Goal: Navigation & Orientation: Find specific page/section

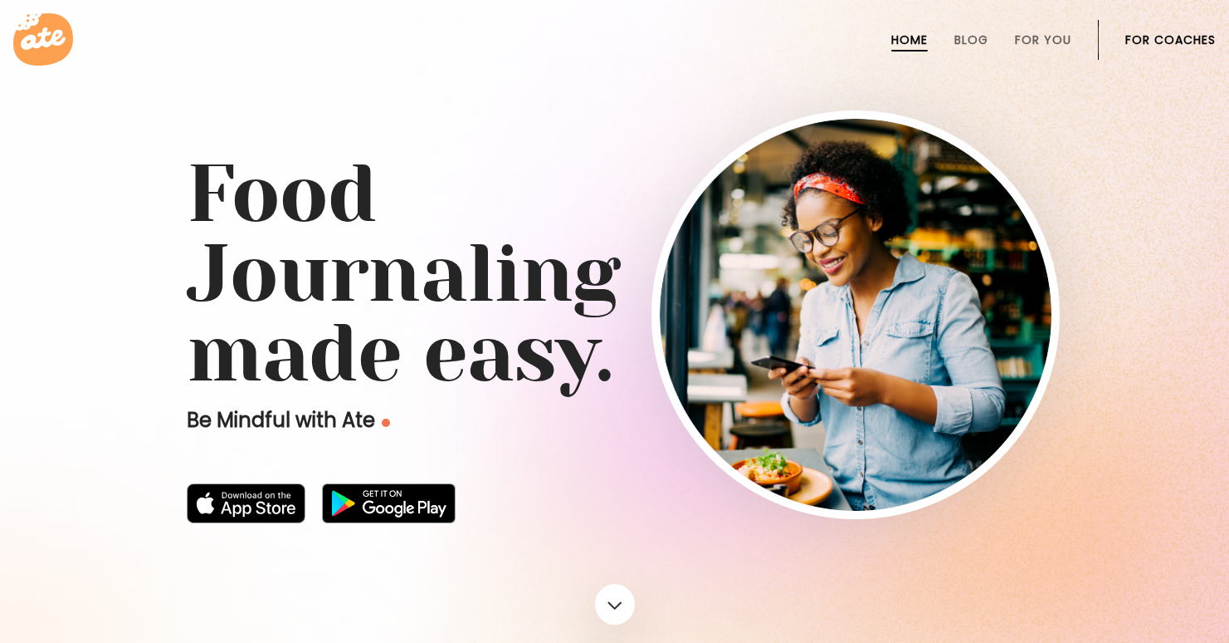
click at [1160, 50] on li "For Coaches" at bounding box center [1171, 40] width 90 height 40
click at [1163, 42] on link "For Coaches" at bounding box center [1171, 39] width 90 height 13
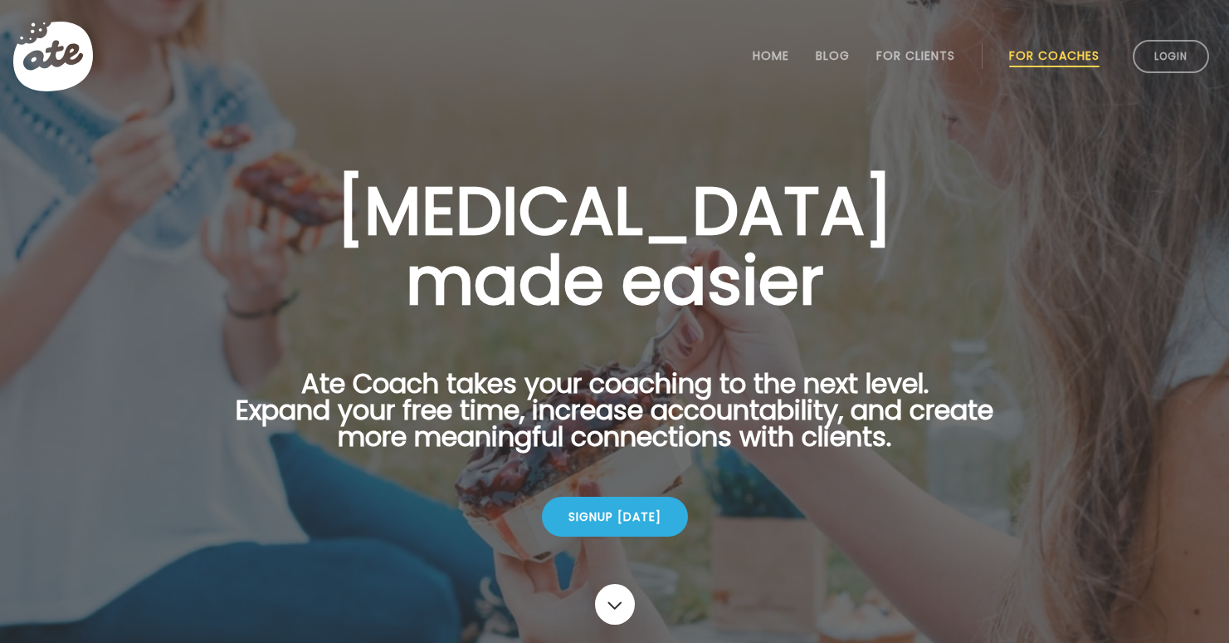
click at [1163, 41] on link "Login" at bounding box center [1171, 56] width 76 height 33
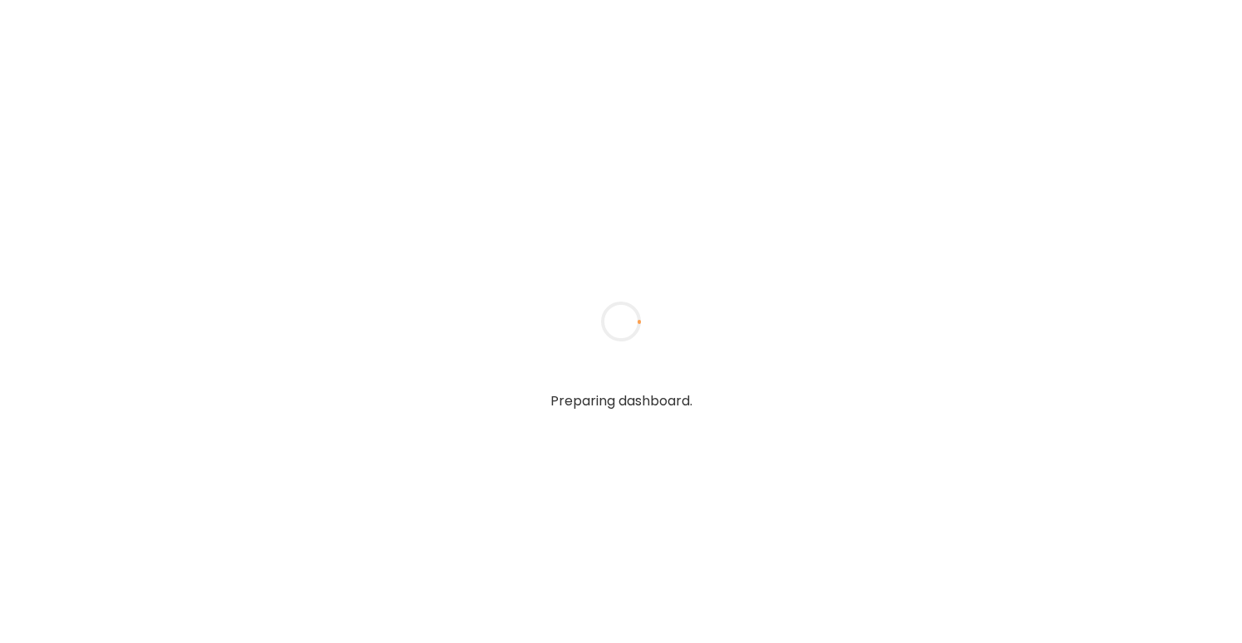
type input "**********"
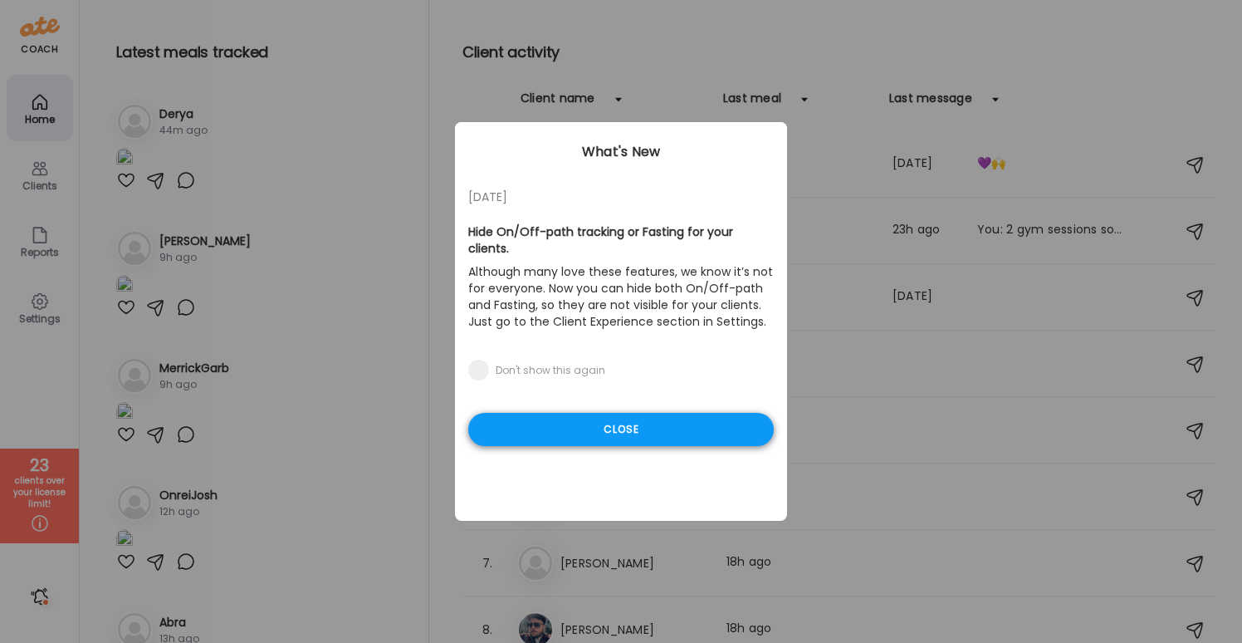
click at [603, 413] on div "Close" at bounding box center [620, 429] width 305 height 33
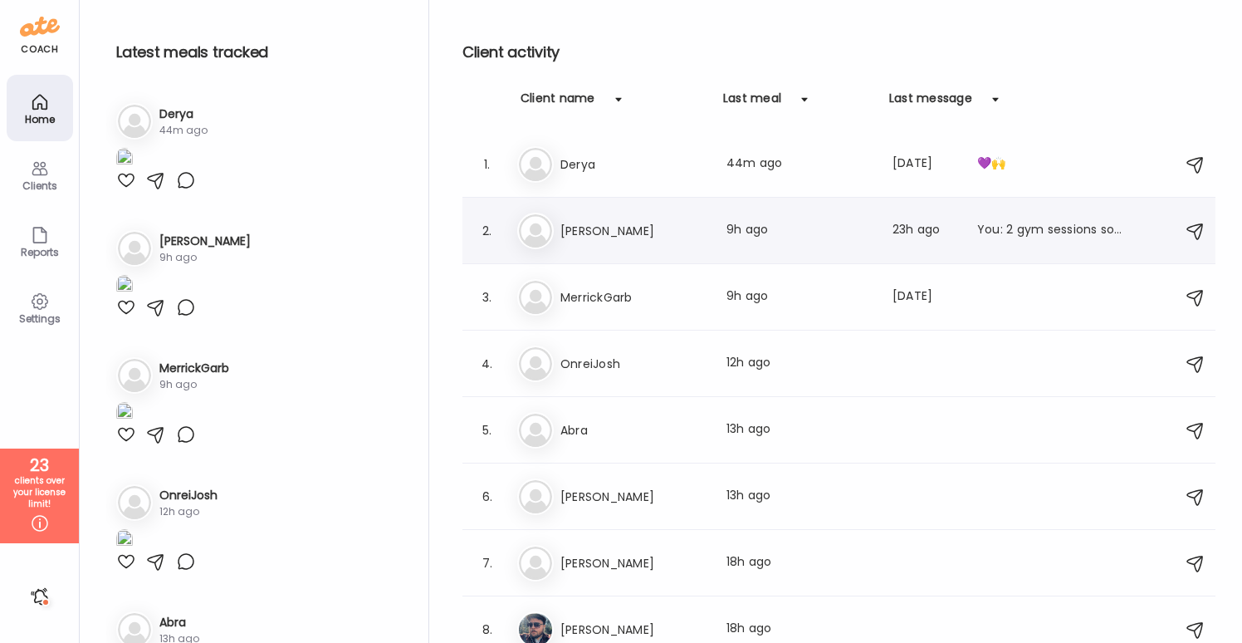
click at [672, 253] on div "2. Al [PERSON_NAME] Last meal: 9h ago Last message: 23h ago You: 2 gym sessions…" at bounding box center [838, 231] width 753 height 66
click at [671, 253] on div "2. Al [PERSON_NAME] Last meal: 9h ago Last message: 23h ago You: 2 gym sessions…" at bounding box center [838, 231] width 753 height 66
click at [568, 492] on h3 "[PERSON_NAME]" at bounding box center [633, 496] width 146 height 20
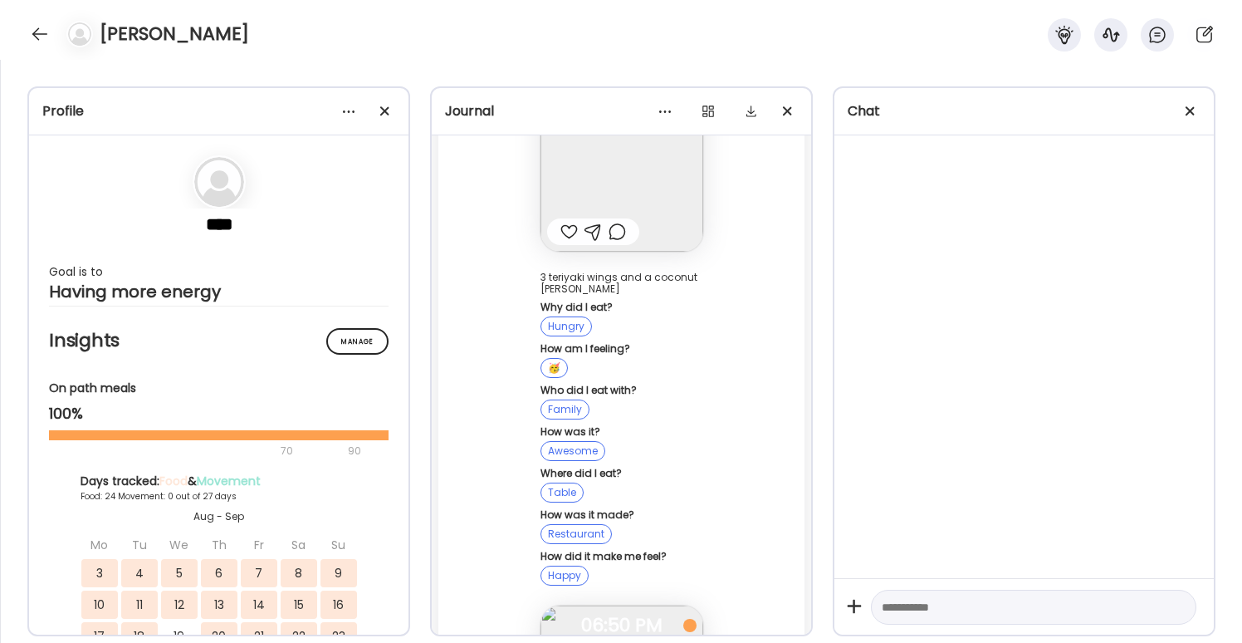
scroll to position [97372, 0]
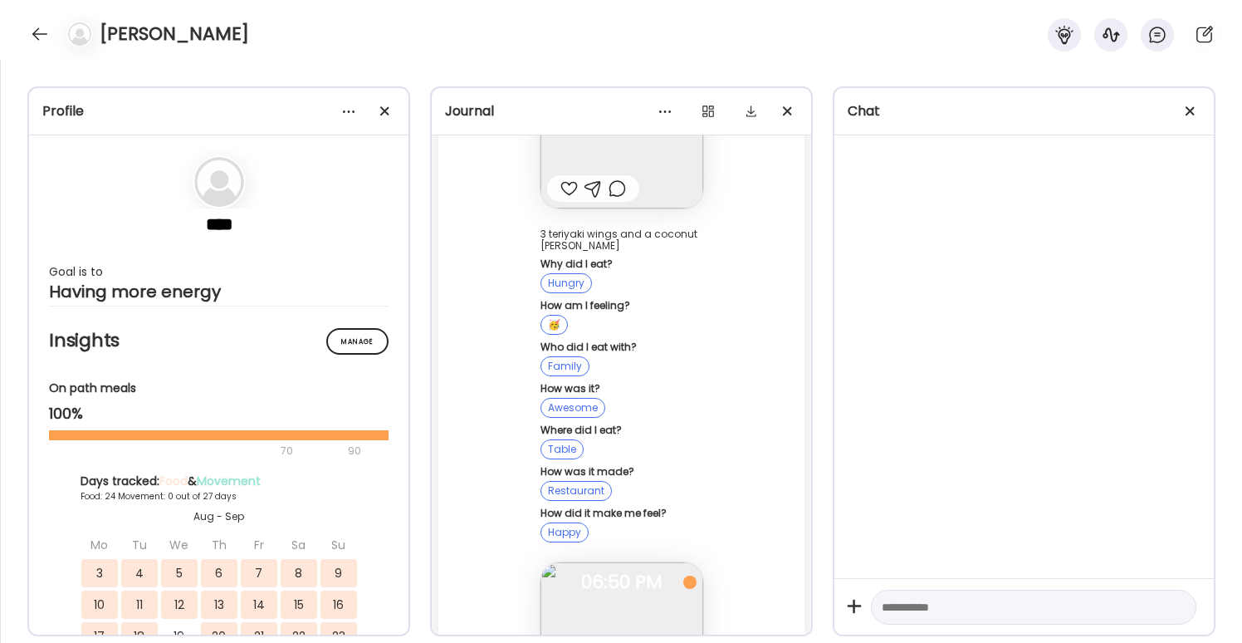
click at [688, 562] on img at bounding box center [621, 643] width 163 height 163
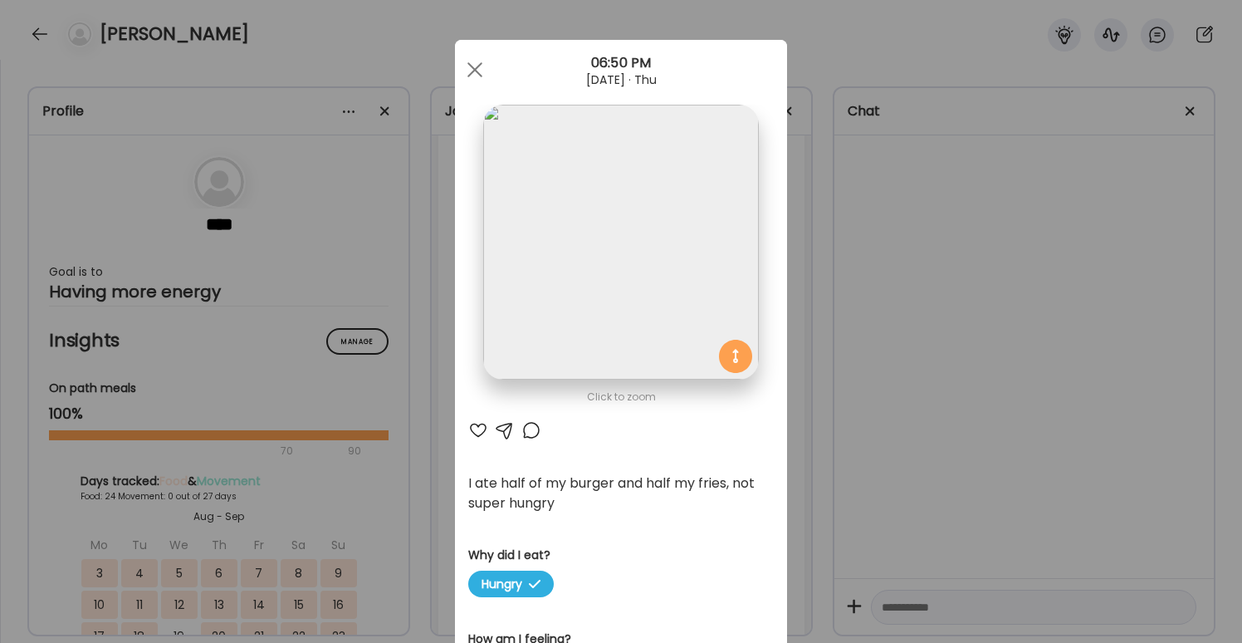
click at [851, 458] on div "Ate Coach Dashboard Wahoo! It’s official Take a moment to set up your Coach Pro…" at bounding box center [621, 321] width 1242 height 643
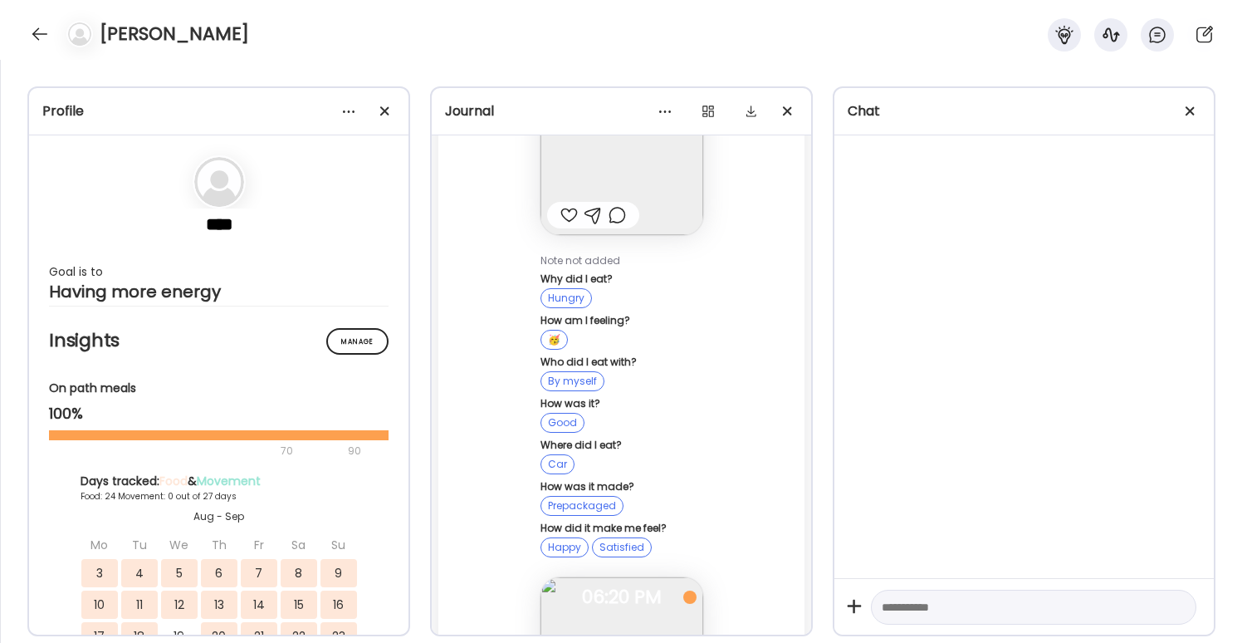
scroll to position [96829, 0]
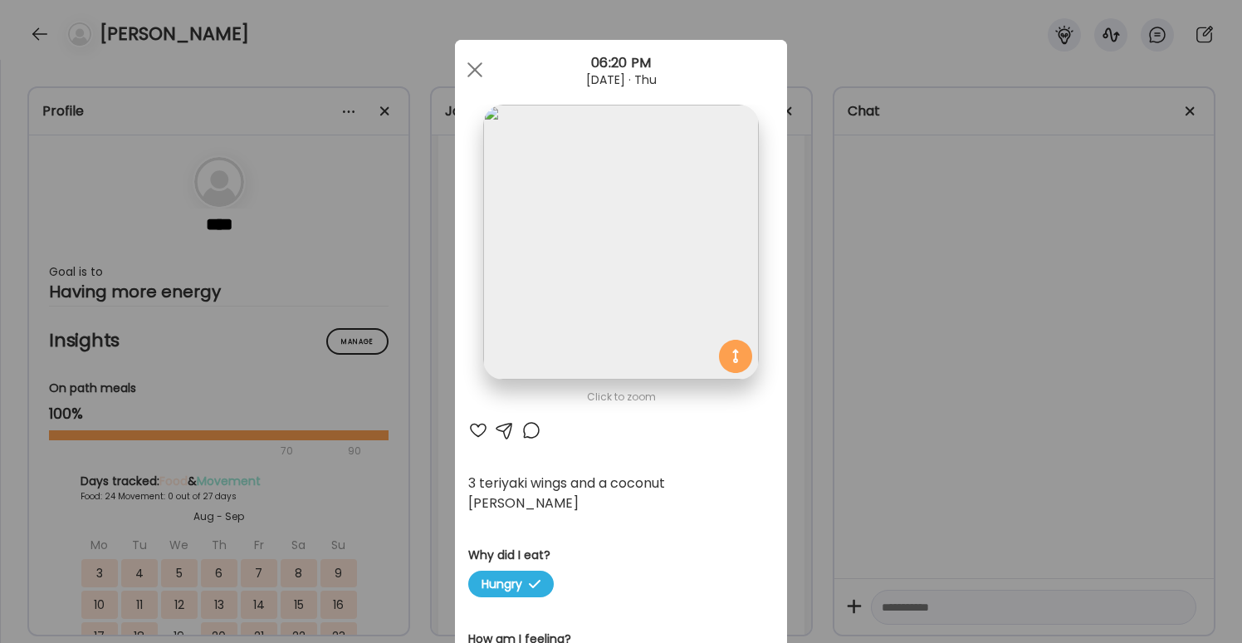
click at [832, 418] on div "Ate Coach Dashboard Wahoo! It’s official Take a moment to set up your Coach Pro…" at bounding box center [621, 321] width 1242 height 643
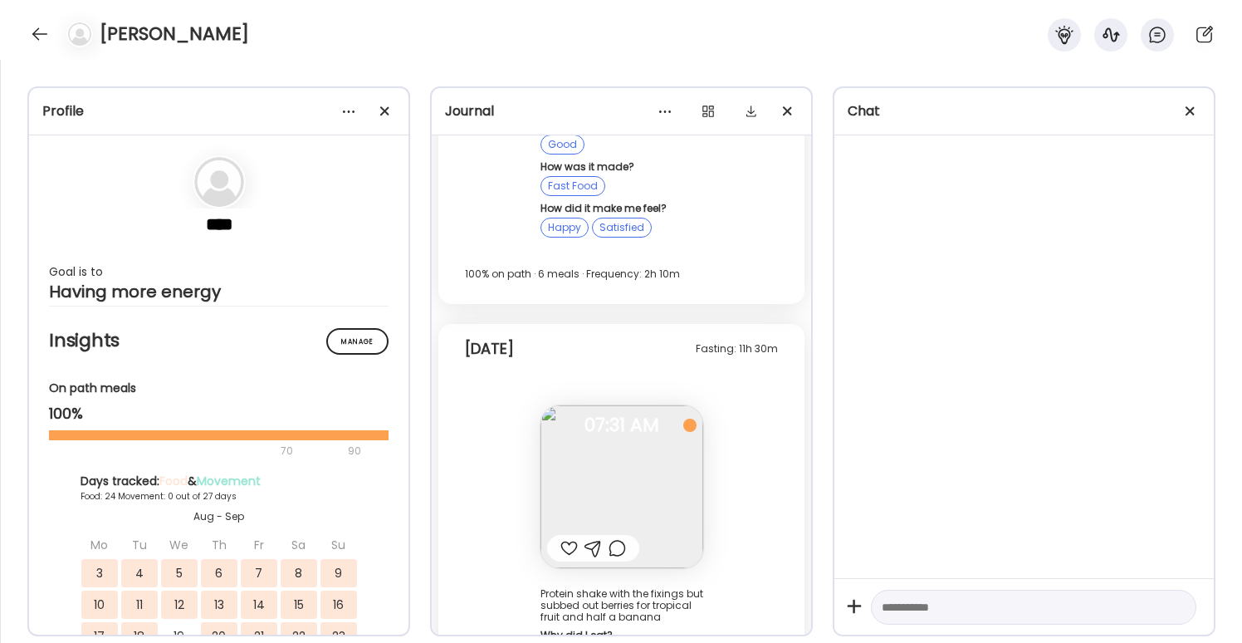
scroll to position [95243, 0]
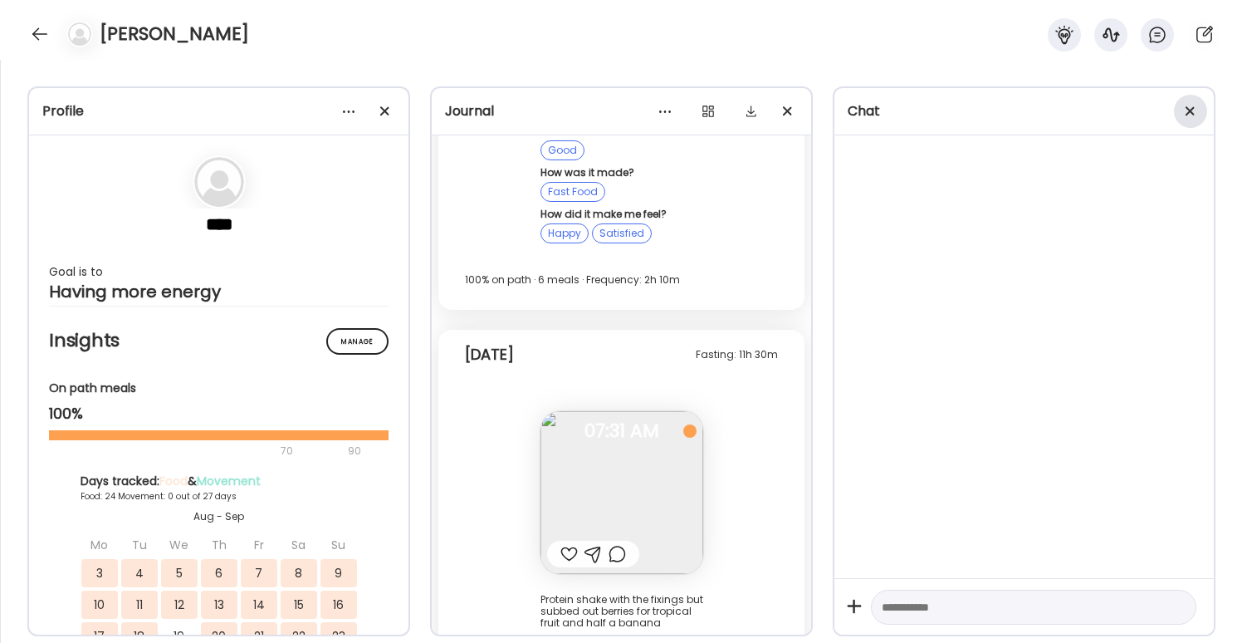
click at [1194, 114] on span at bounding box center [1189, 110] width 9 height 9
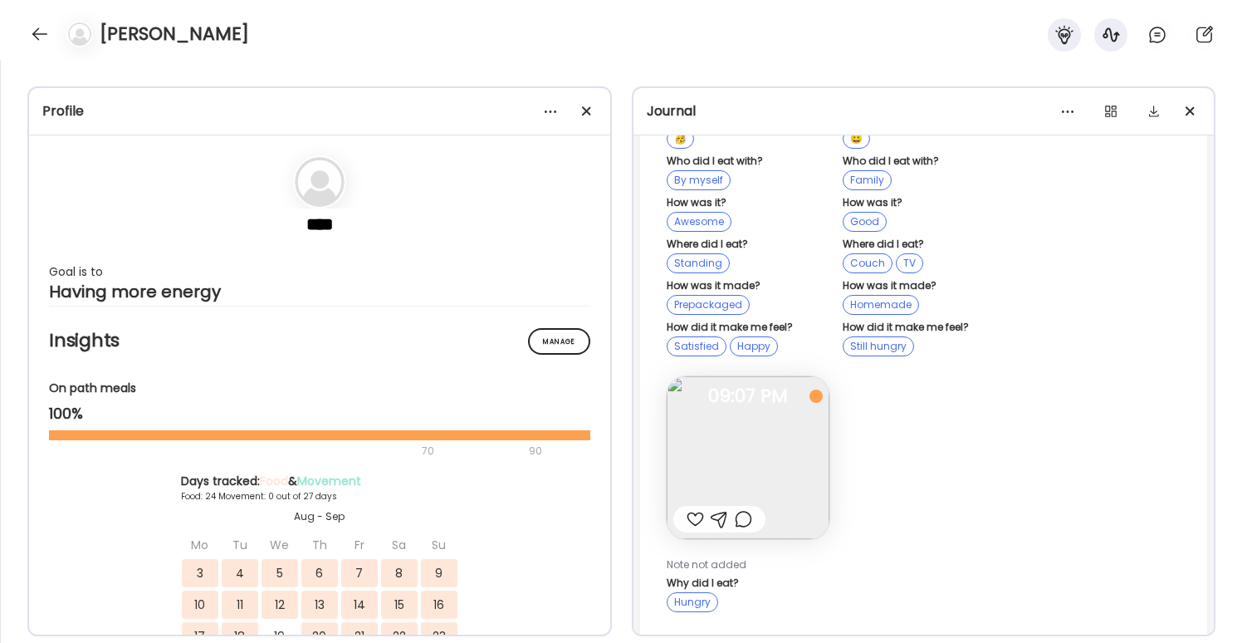
scroll to position [52440, 0]
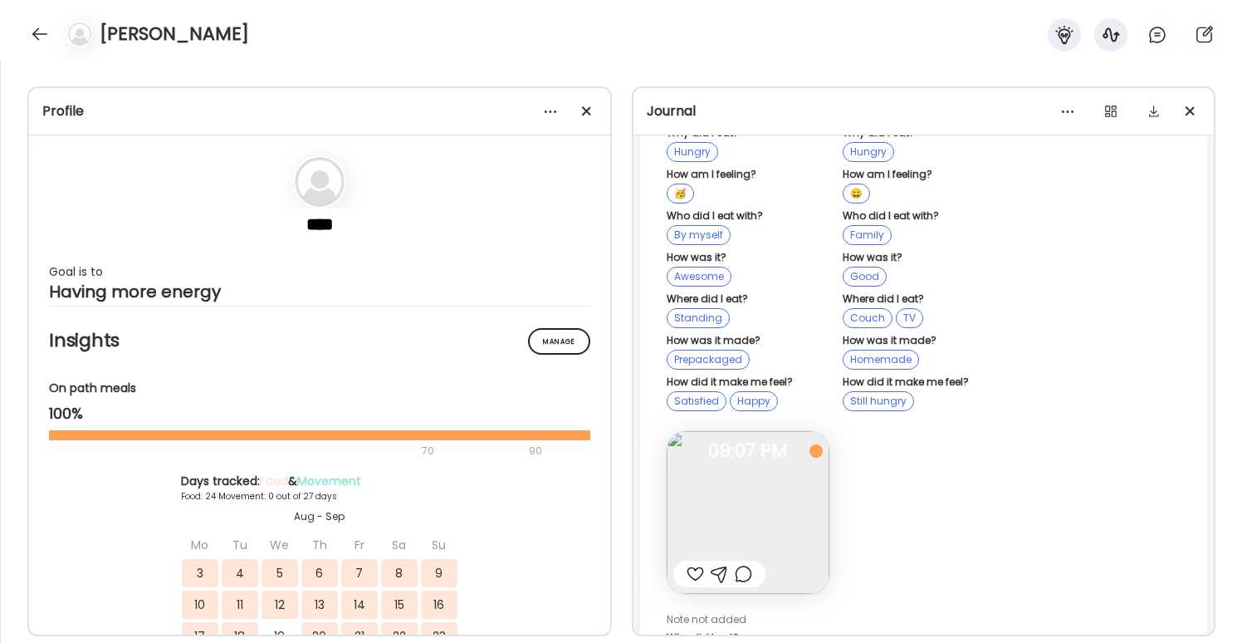
click at [777, 493] on img at bounding box center [748, 512] width 163 height 163
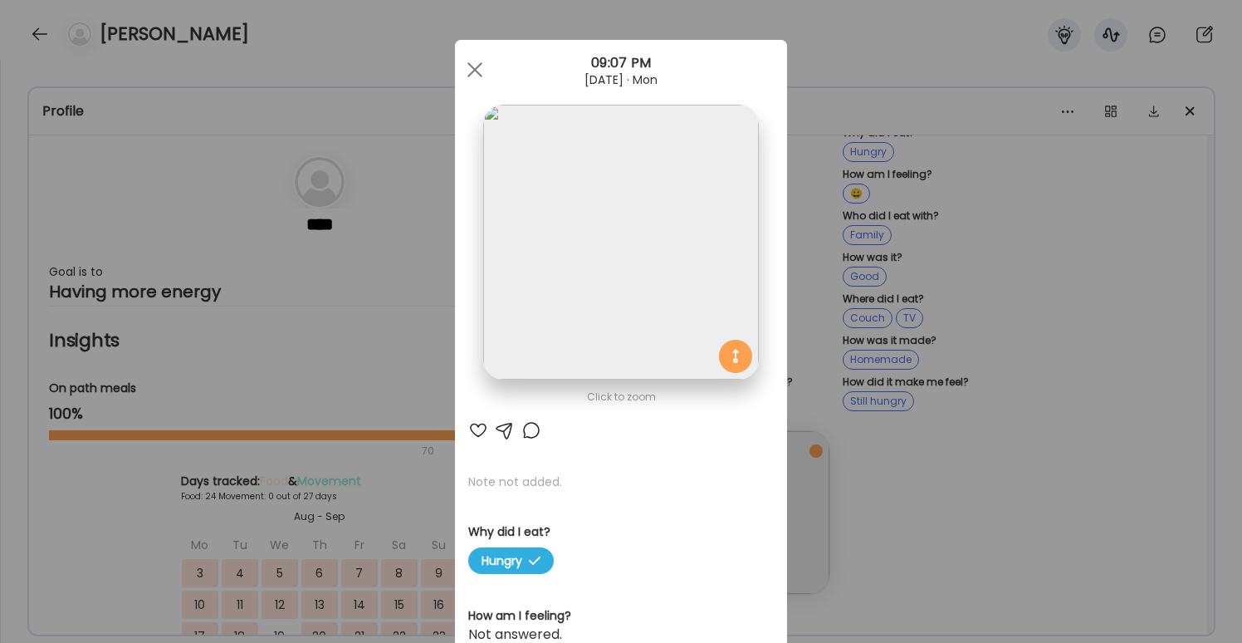
click at [954, 547] on div "Ate Coach Dashboard Wahoo! It’s official Take a moment to set up your Coach Pro…" at bounding box center [621, 321] width 1242 height 643
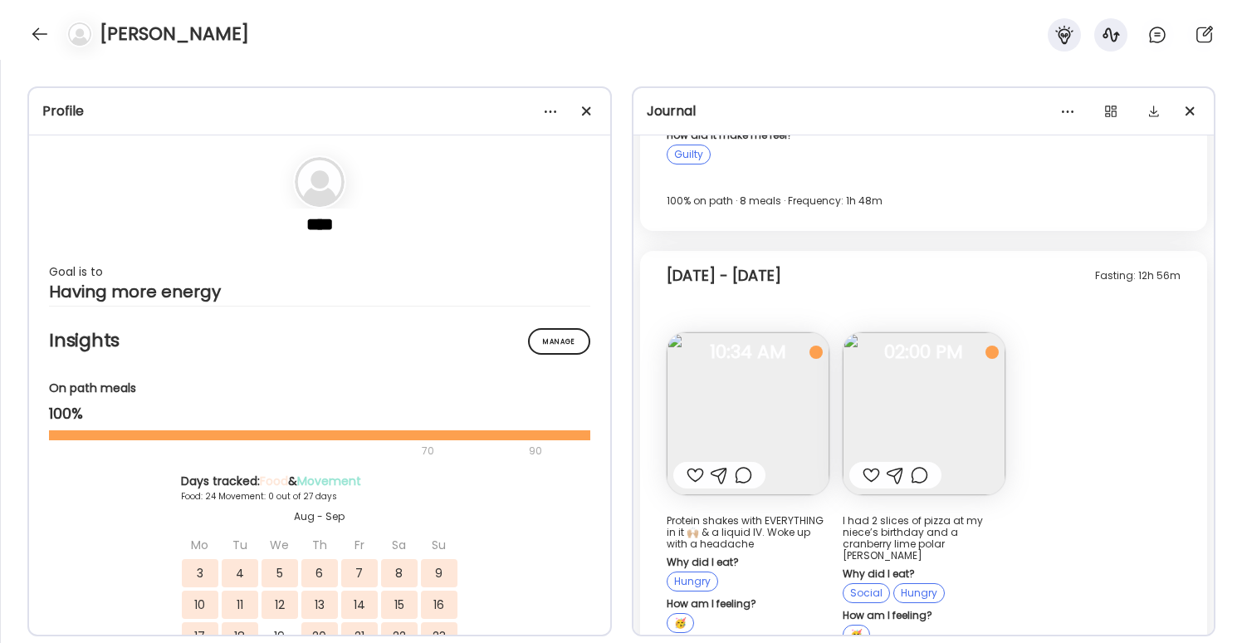
scroll to position [49086, 0]
click at [954, 342] on img at bounding box center [924, 416] width 163 height 163
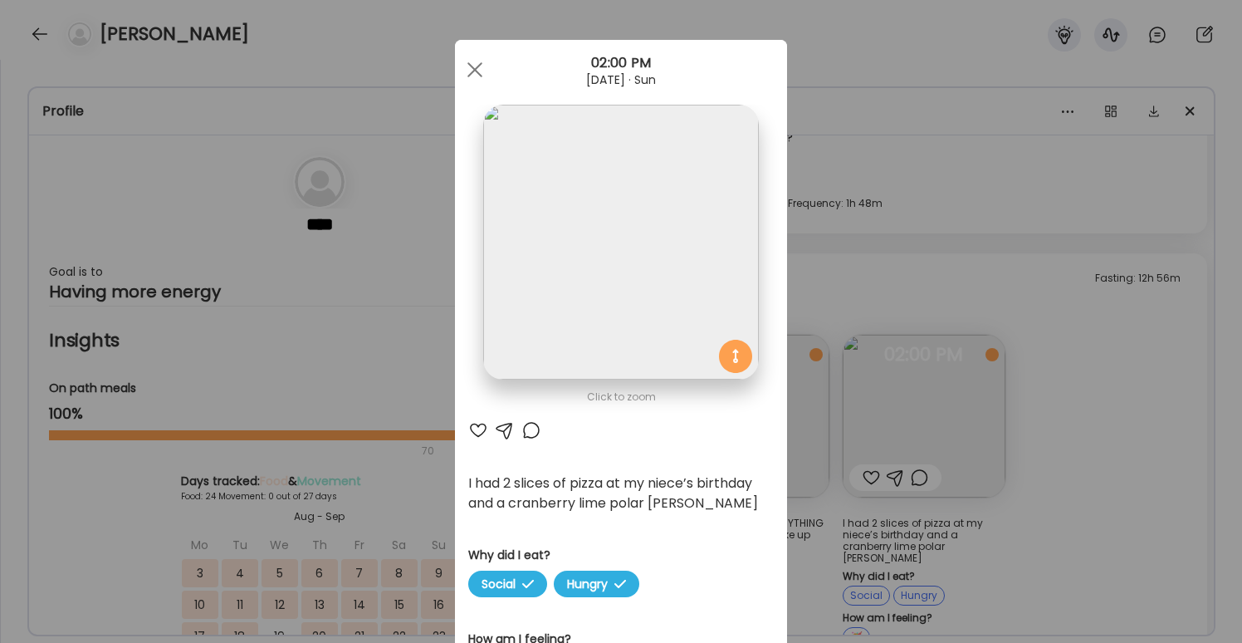
click at [1054, 403] on div "Ate Coach Dashboard Wahoo! It’s official Take a moment to set up your Coach Pro…" at bounding box center [621, 321] width 1242 height 643
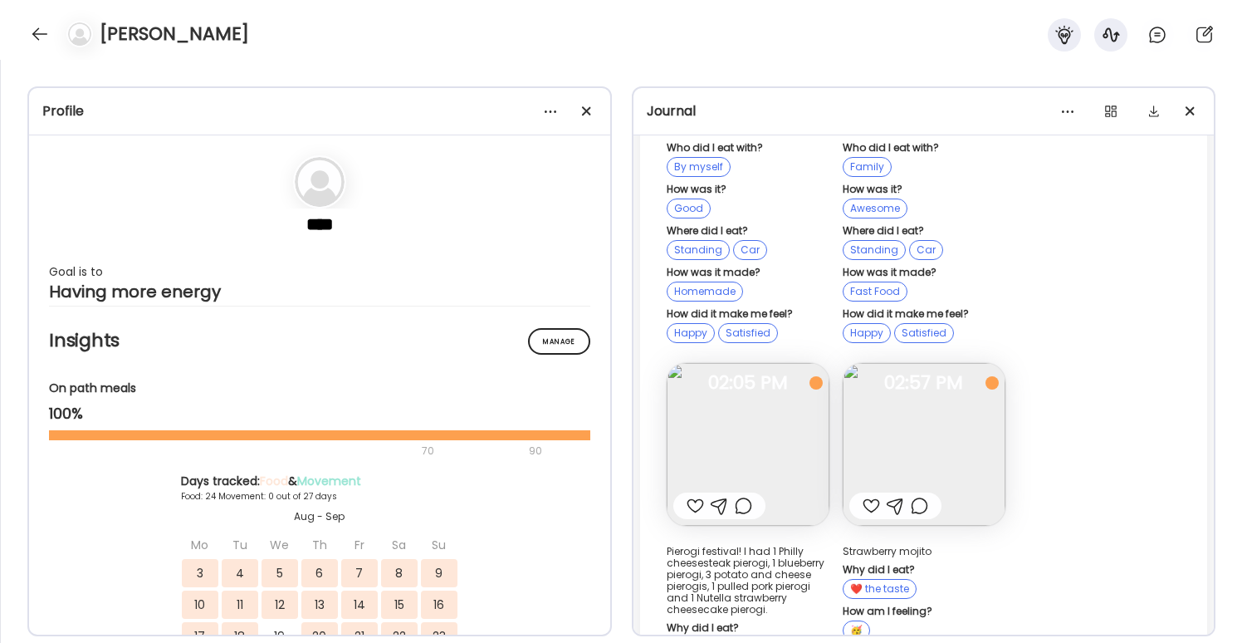
scroll to position [46811, 0]
click at [761, 389] on img at bounding box center [748, 443] width 163 height 163
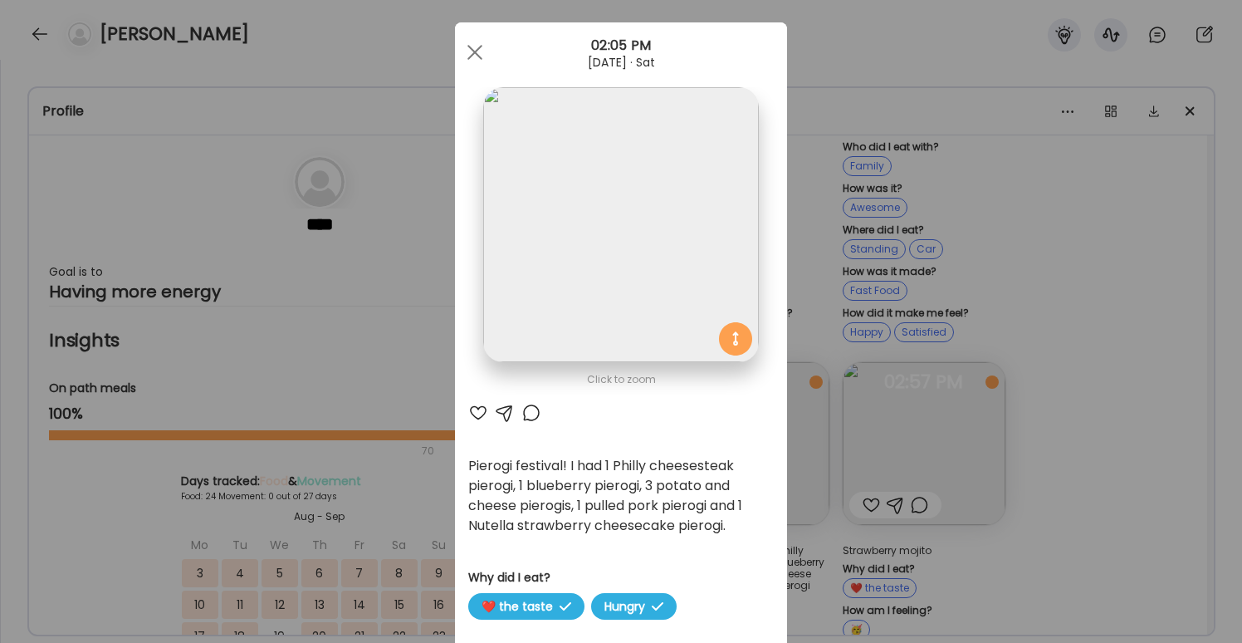
scroll to position [19, 0]
click at [1008, 258] on div "Ate Coach Dashboard Wahoo! It’s official Take a moment to set up your Coach Pro…" at bounding box center [621, 321] width 1242 height 643
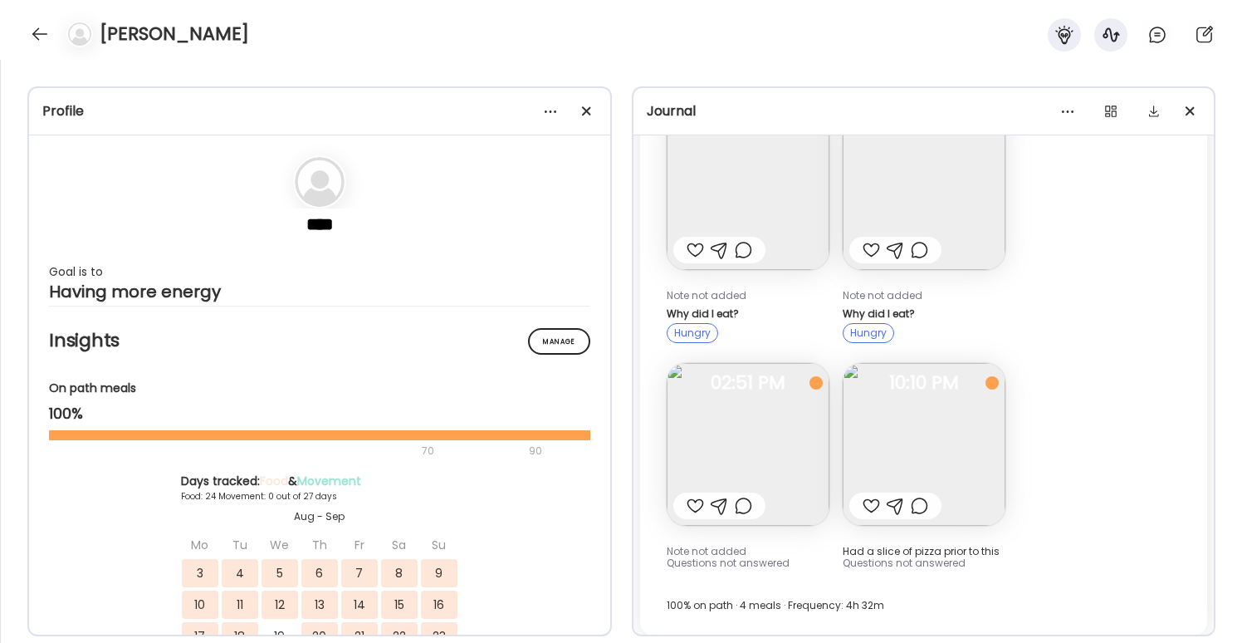
scroll to position [44529, 0]
click at [905, 432] on img at bounding box center [924, 440] width 163 height 163
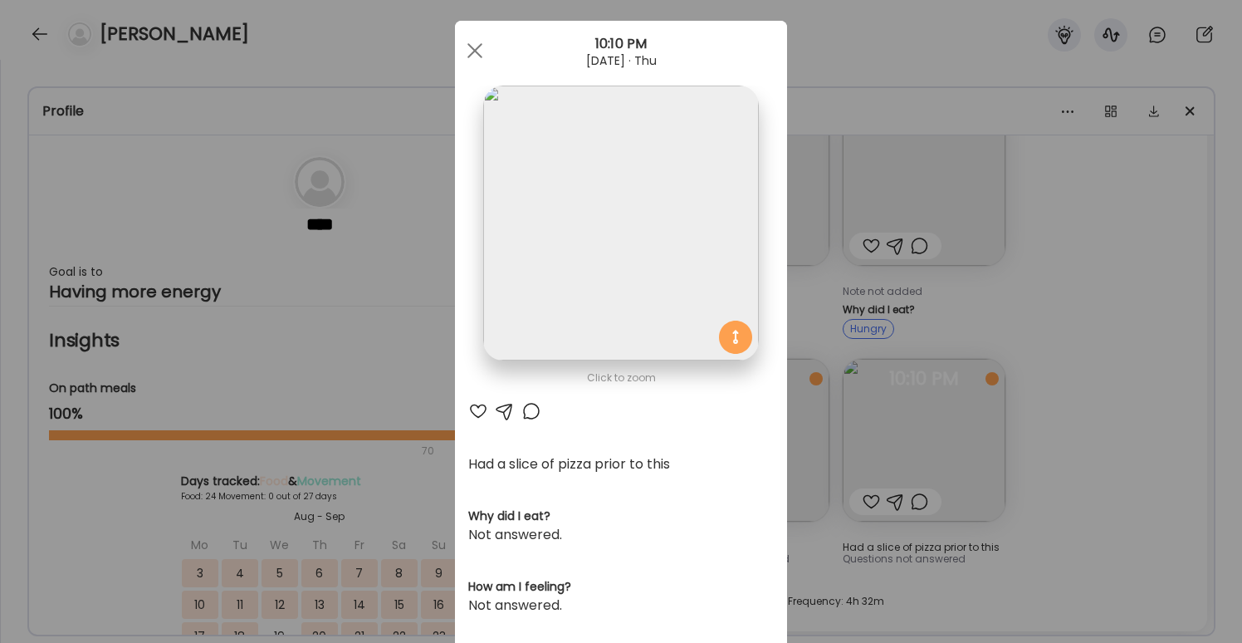
click at [1097, 388] on div "Ate Coach Dashboard Wahoo! It’s official Take a moment to set up your Coach Pro…" at bounding box center [621, 321] width 1242 height 643
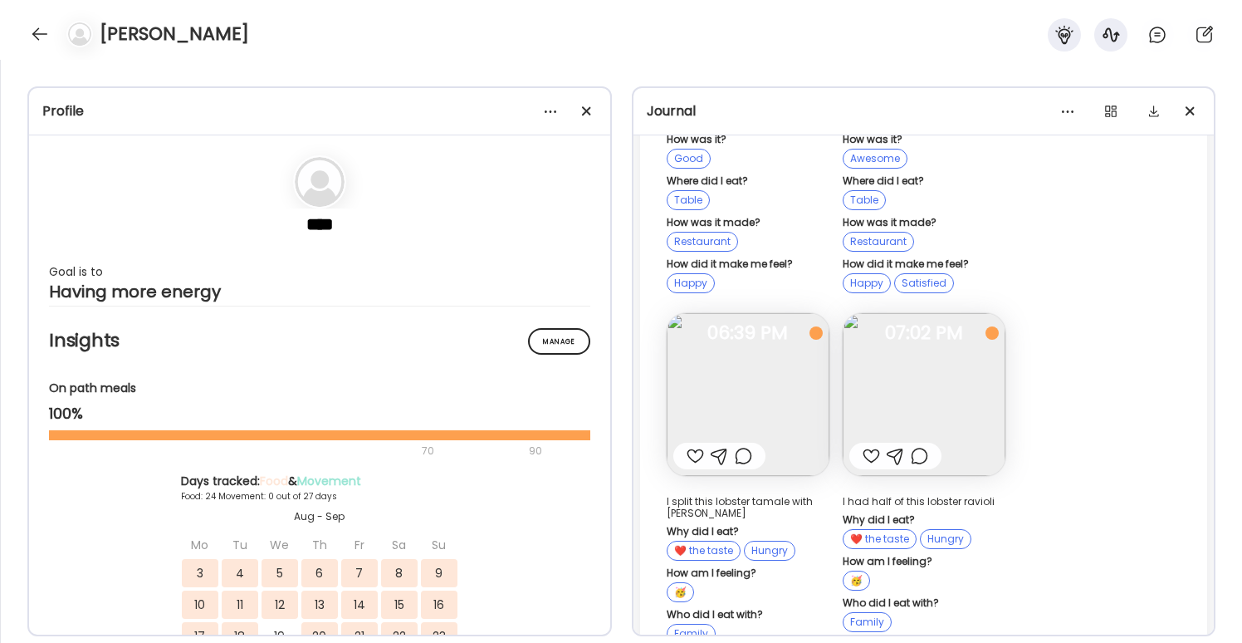
scroll to position [39211, 0]
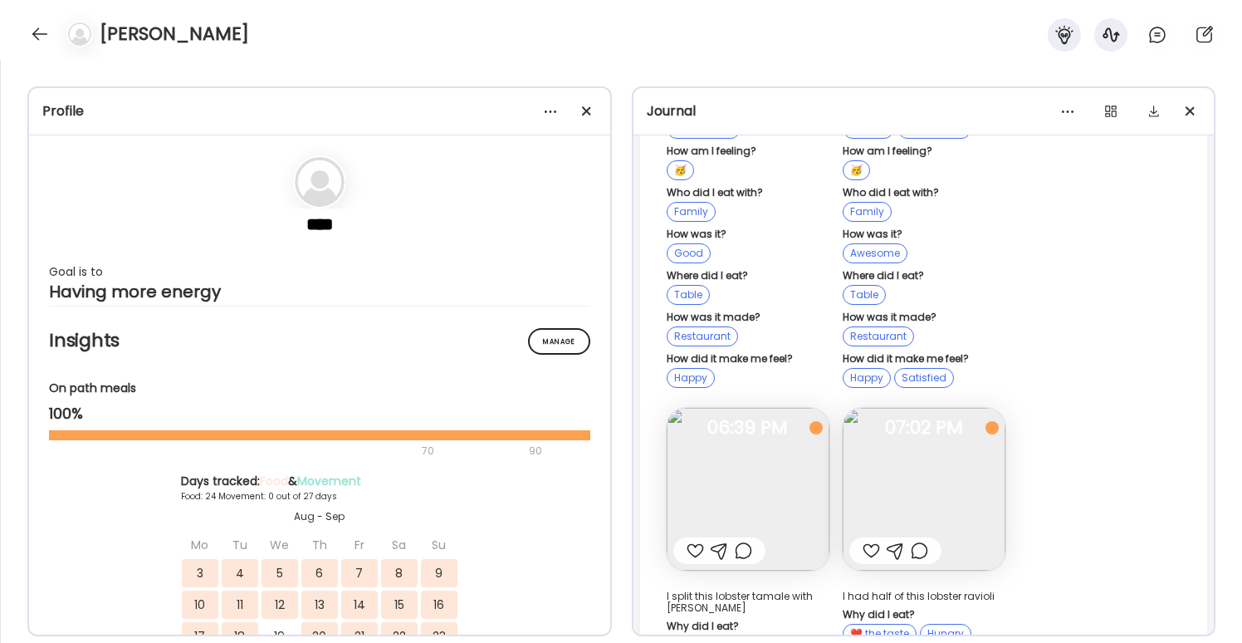
click at [31, 41] on div at bounding box center [40, 34] width 27 height 27
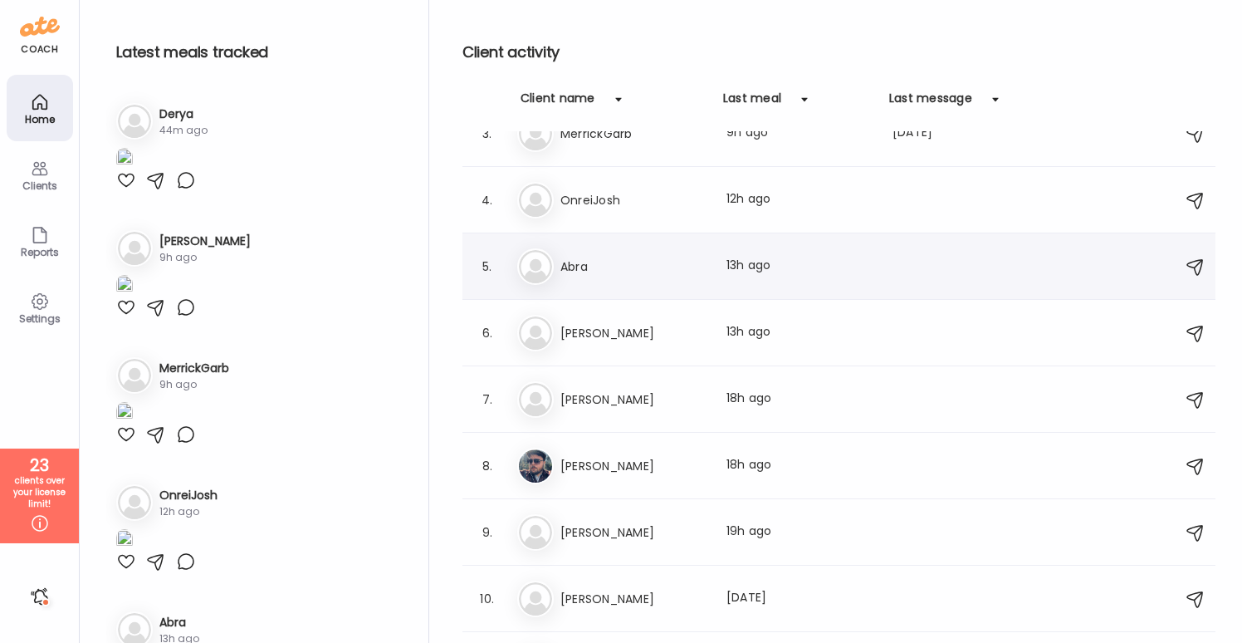
scroll to position [165, 0]
click at [643, 463] on h3 "[PERSON_NAME]" at bounding box center [633, 464] width 146 height 20
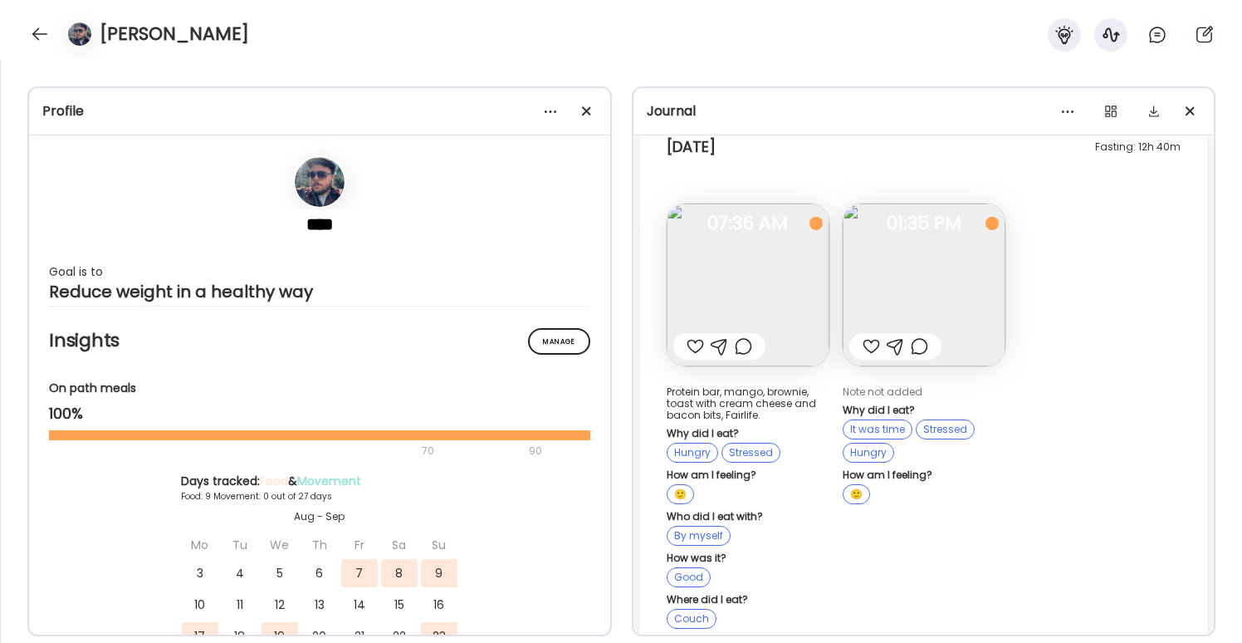
scroll to position [6946, 0]
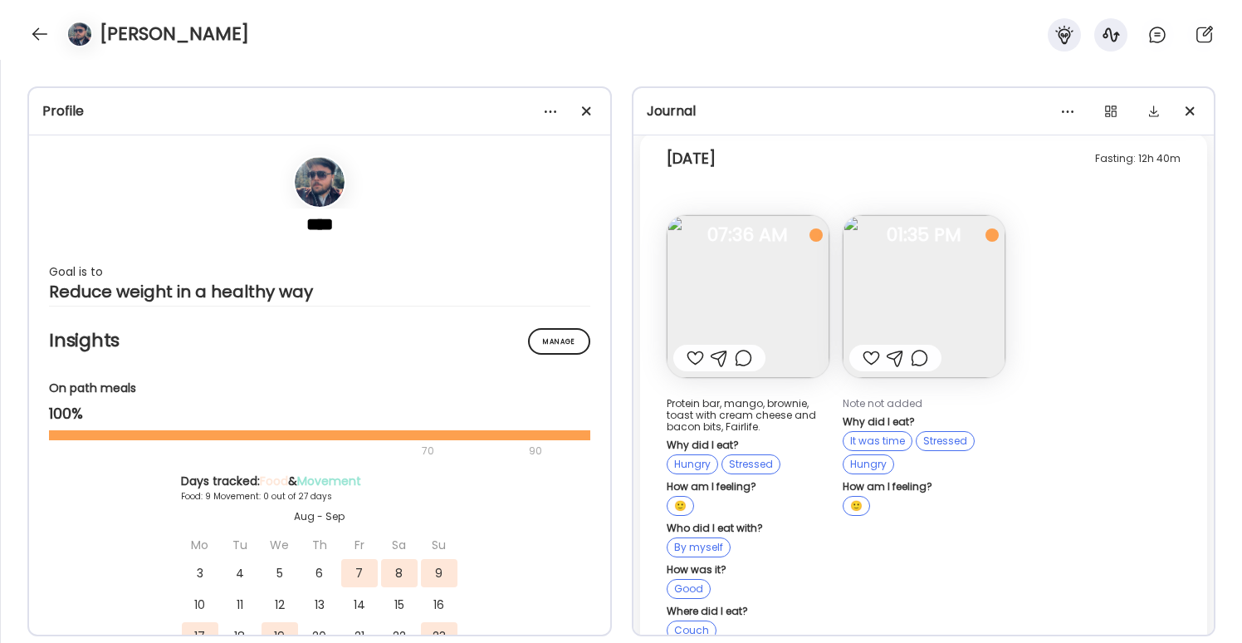
click at [779, 289] on img at bounding box center [748, 296] width 163 height 163
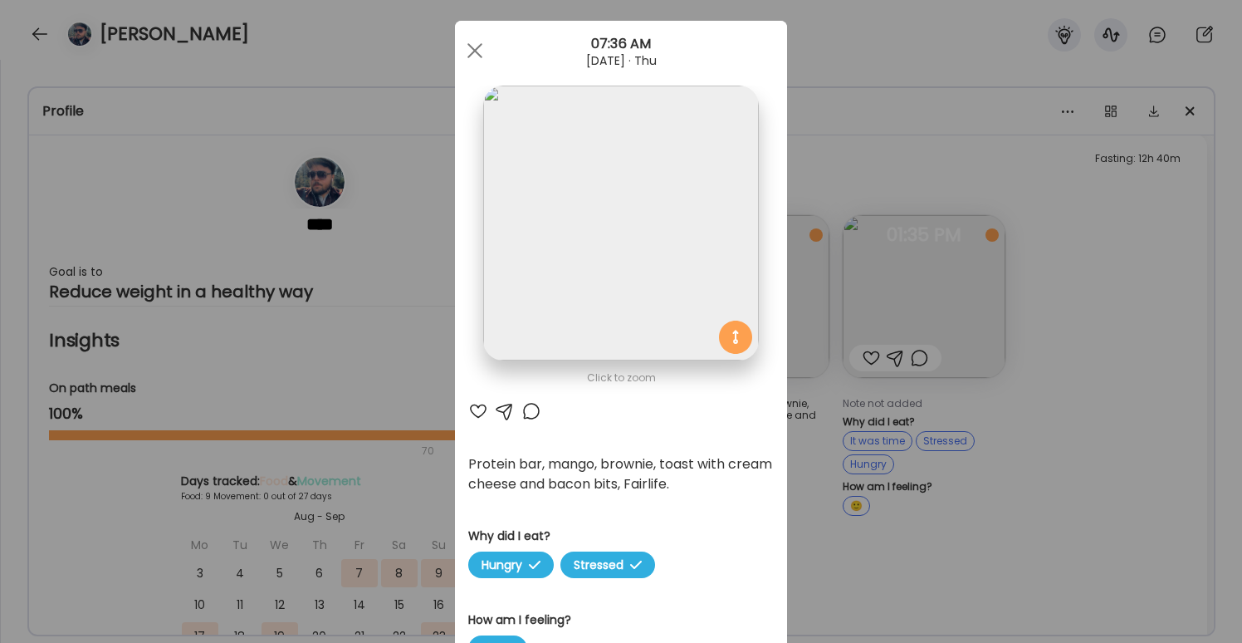
click at [1094, 533] on div "Ate Coach Dashboard Wahoo! It’s official Take a moment to set up your Coach Pro…" at bounding box center [621, 321] width 1242 height 643
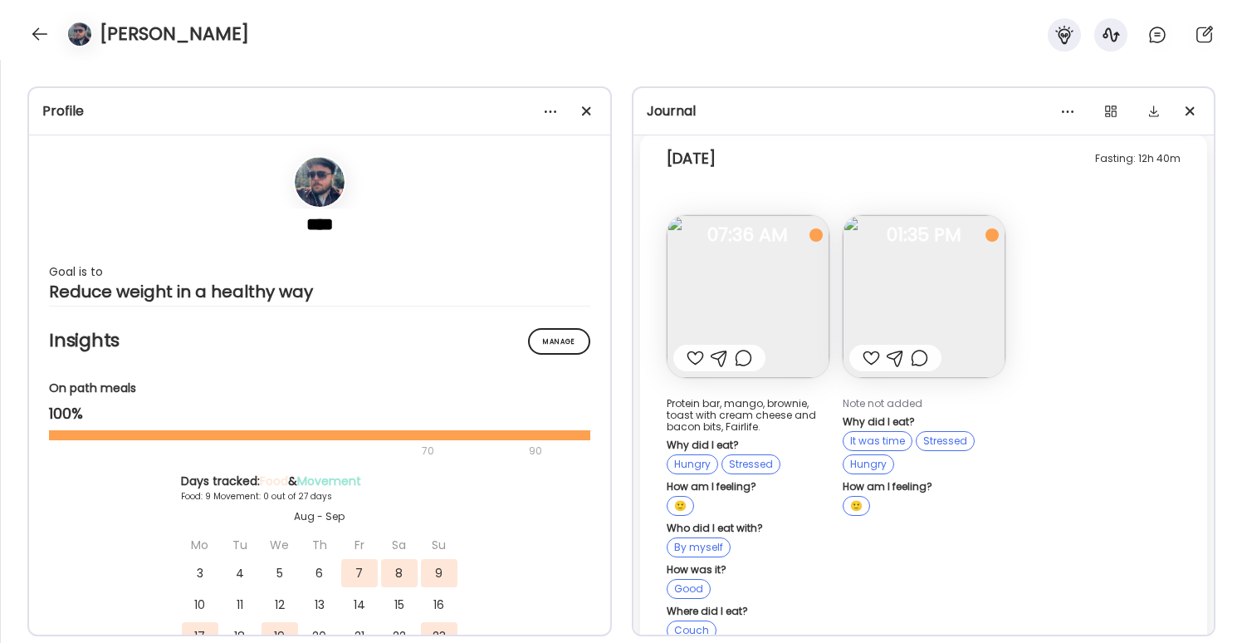
click at [985, 305] on img at bounding box center [924, 296] width 163 height 163
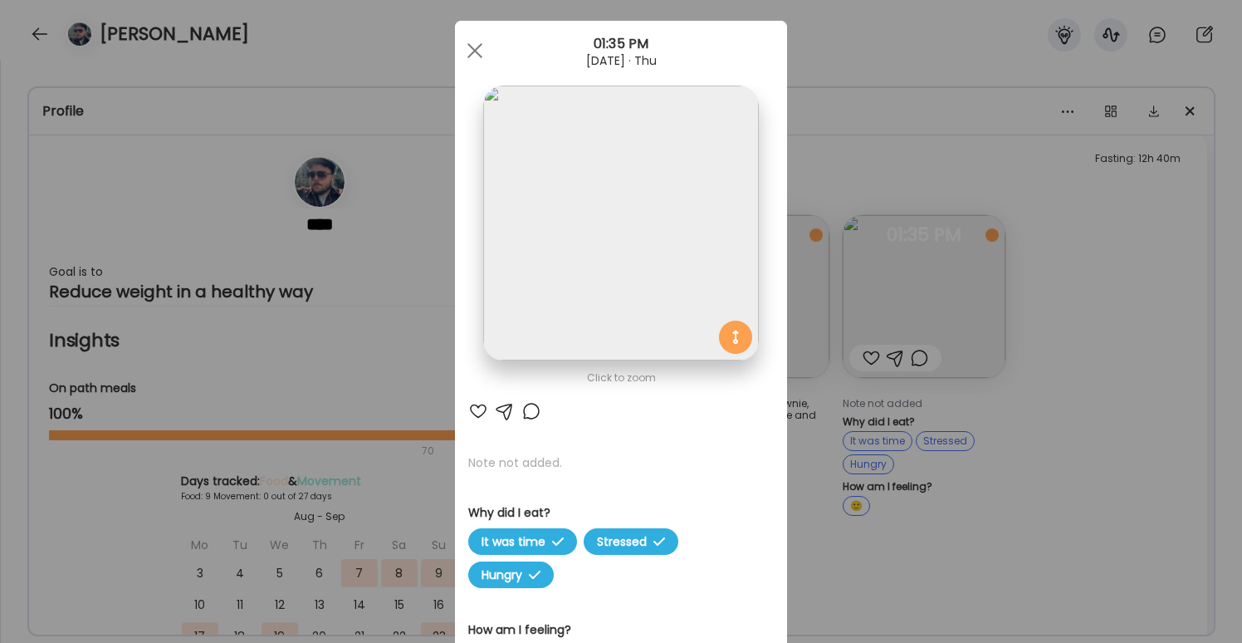
click at [1033, 430] on div "Ate Coach Dashboard Wahoo! It’s official Take a moment to set up your Coach Pro…" at bounding box center [621, 321] width 1242 height 643
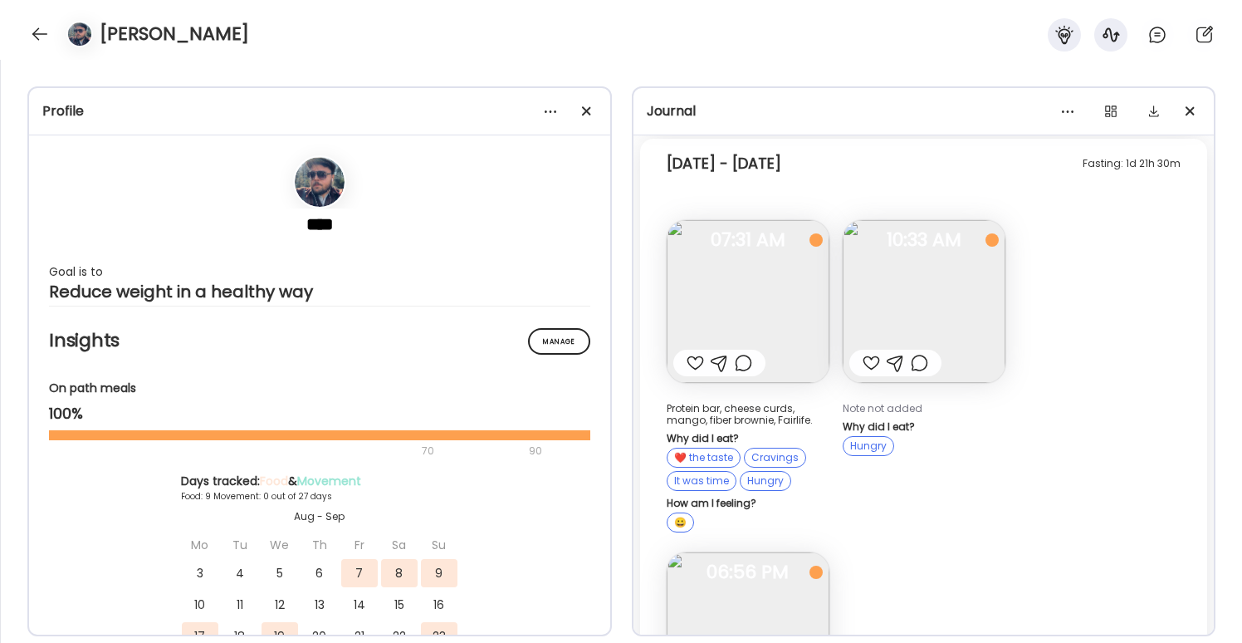
scroll to position [6223, 0]
click at [749, 256] on img at bounding box center [748, 302] width 163 height 163
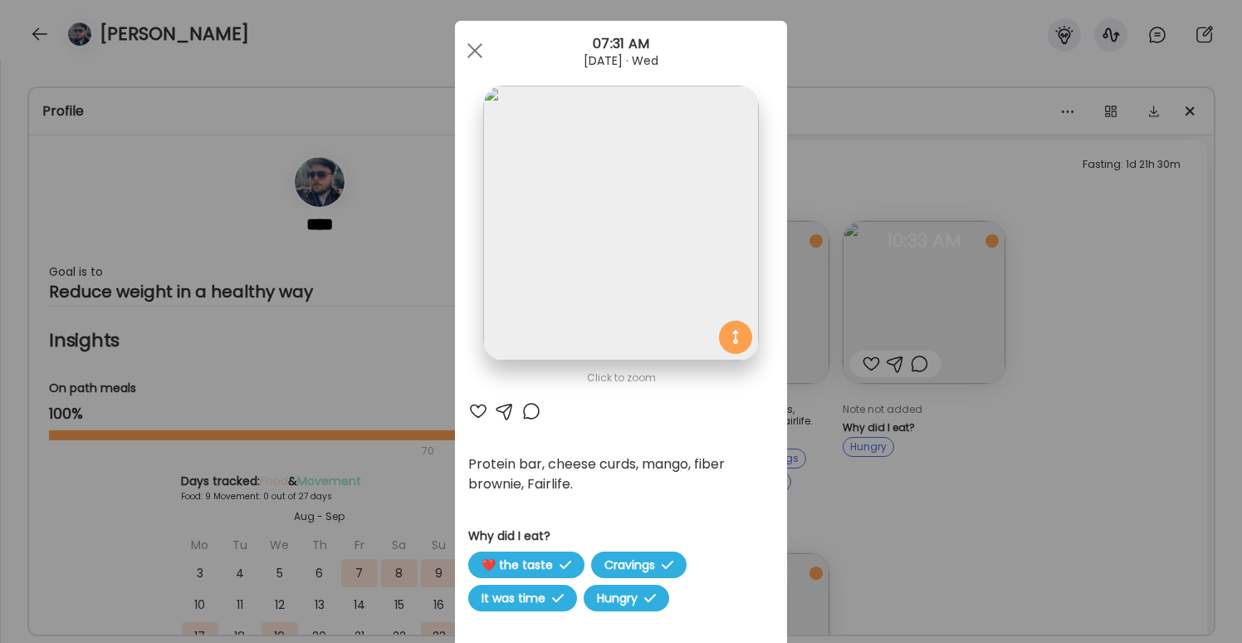
click at [980, 505] on div "Ate Coach Dashboard Wahoo! It’s official Take a moment to set up your Coach Pro…" at bounding box center [621, 321] width 1242 height 643
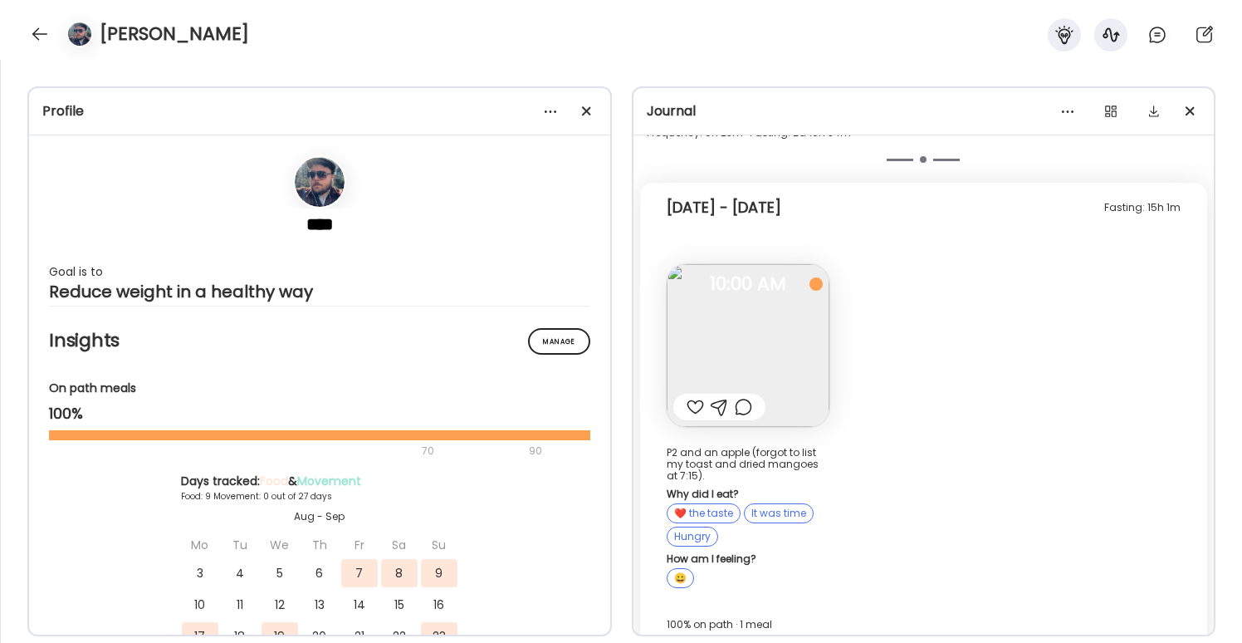
scroll to position [5677, 0]
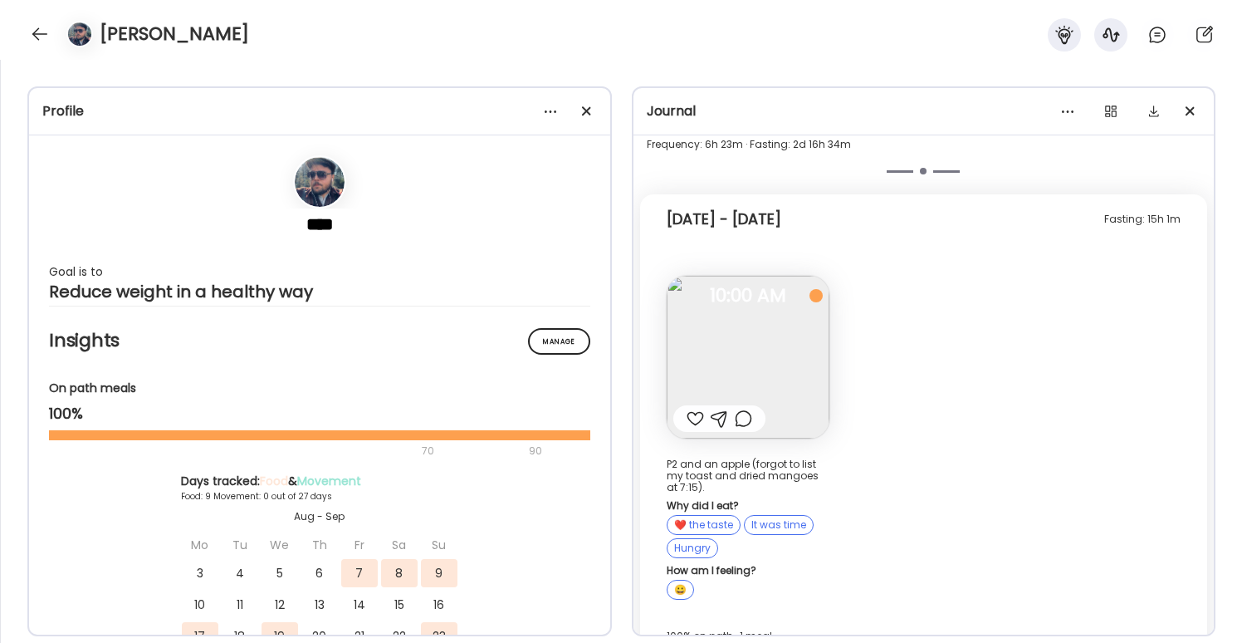
click at [760, 336] on img at bounding box center [748, 357] width 163 height 163
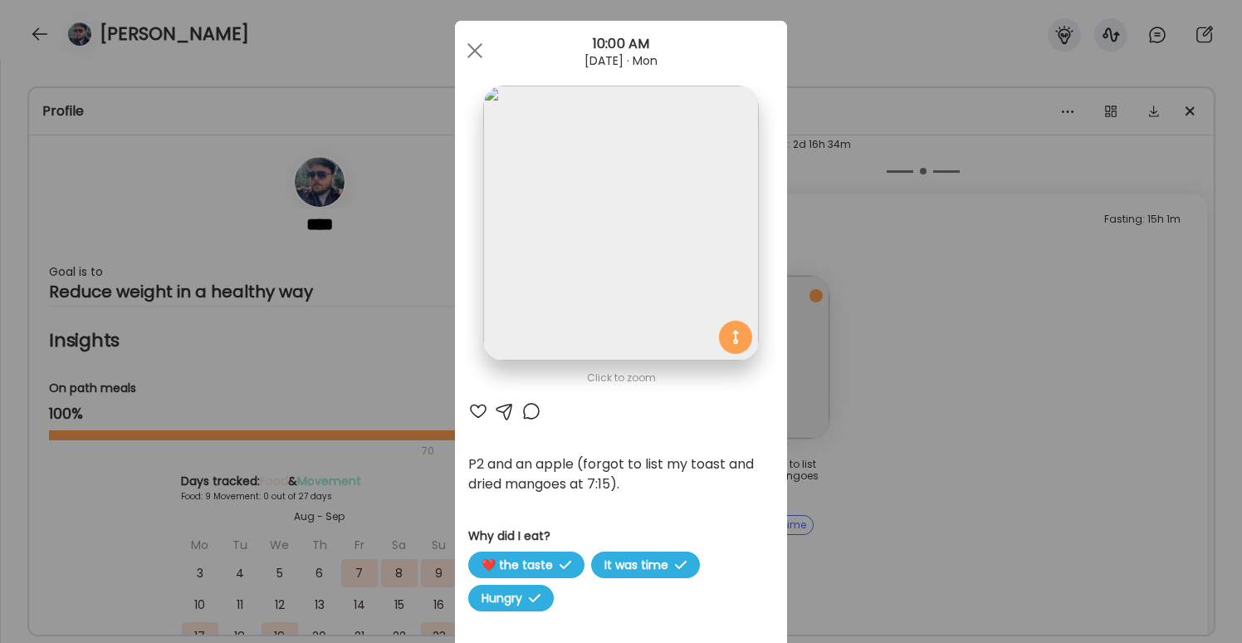
click at [953, 364] on div "Ate Coach Dashboard Wahoo! It’s official Take a moment to set up your Coach Pro…" at bounding box center [621, 321] width 1242 height 643
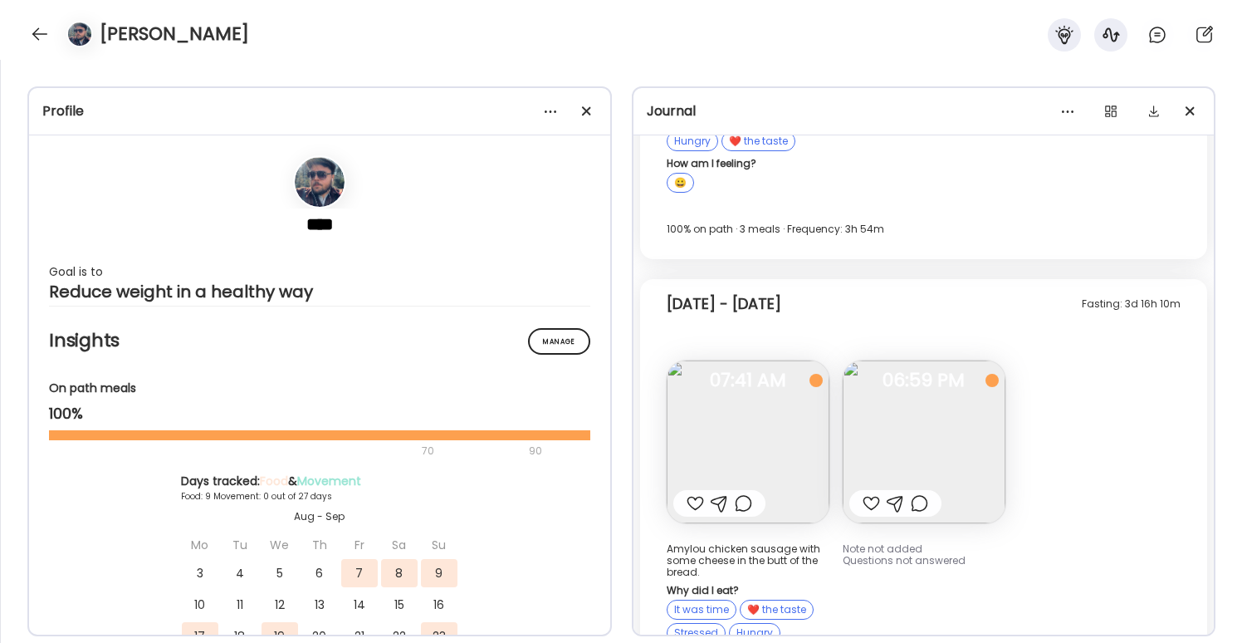
scroll to position [4996, 0]
click at [973, 415] on img at bounding box center [924, 444] width 163 height 163
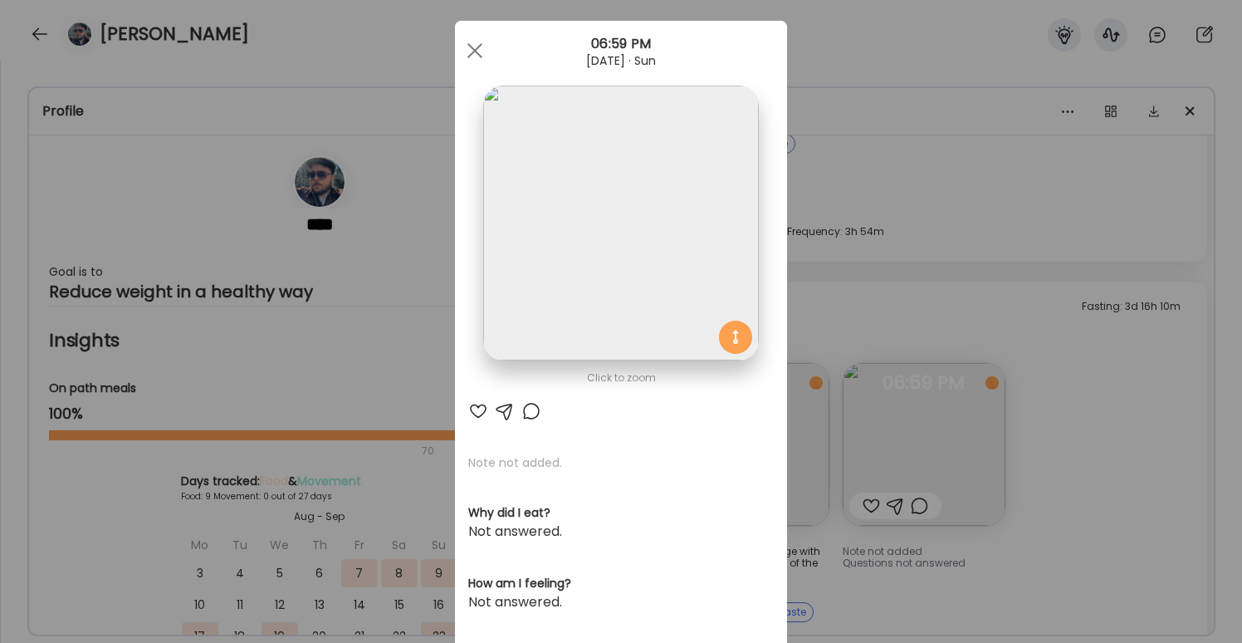
drag, startPoint x: 1082, startPoint y: 429, endPoint x: 1082, endPoint y: 447, distance: 17.4
click at [1082, 430] on div "Ate Coach Dashboard Wahoo! It’s official Take a moment to set up your Coach Pro…" at bounding box center [621, 321] width 1242 height 643
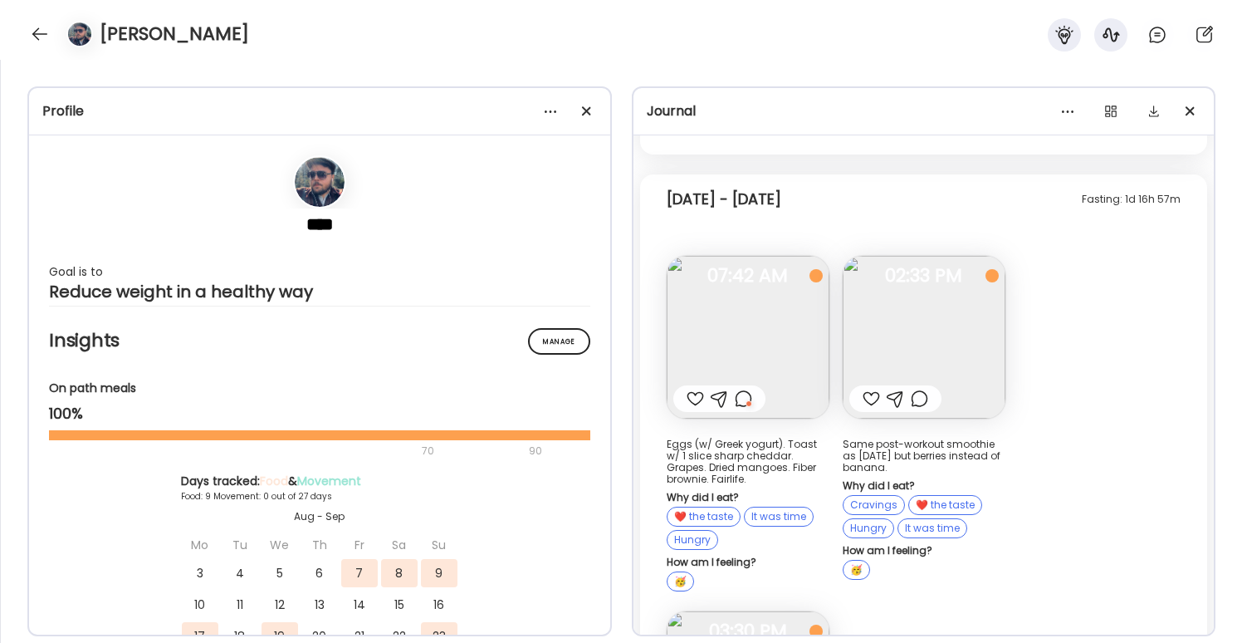
scroll to position [4273, 0]
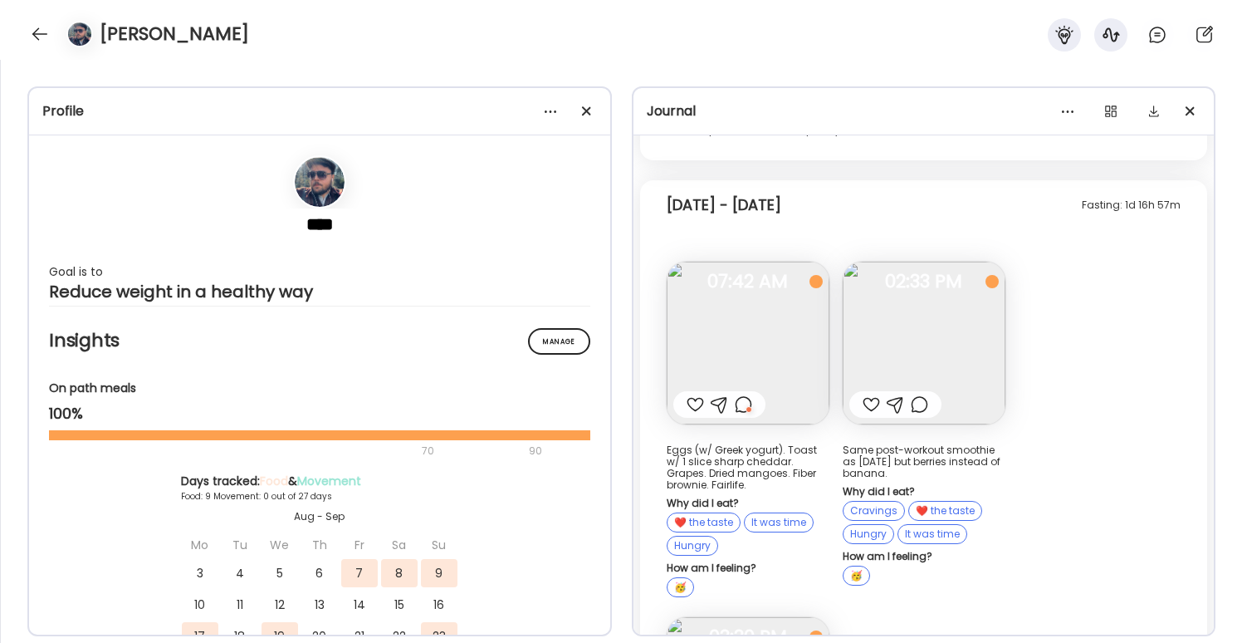
click at [730, 320] on img at bounding box center [748, 342] width 163 height 163
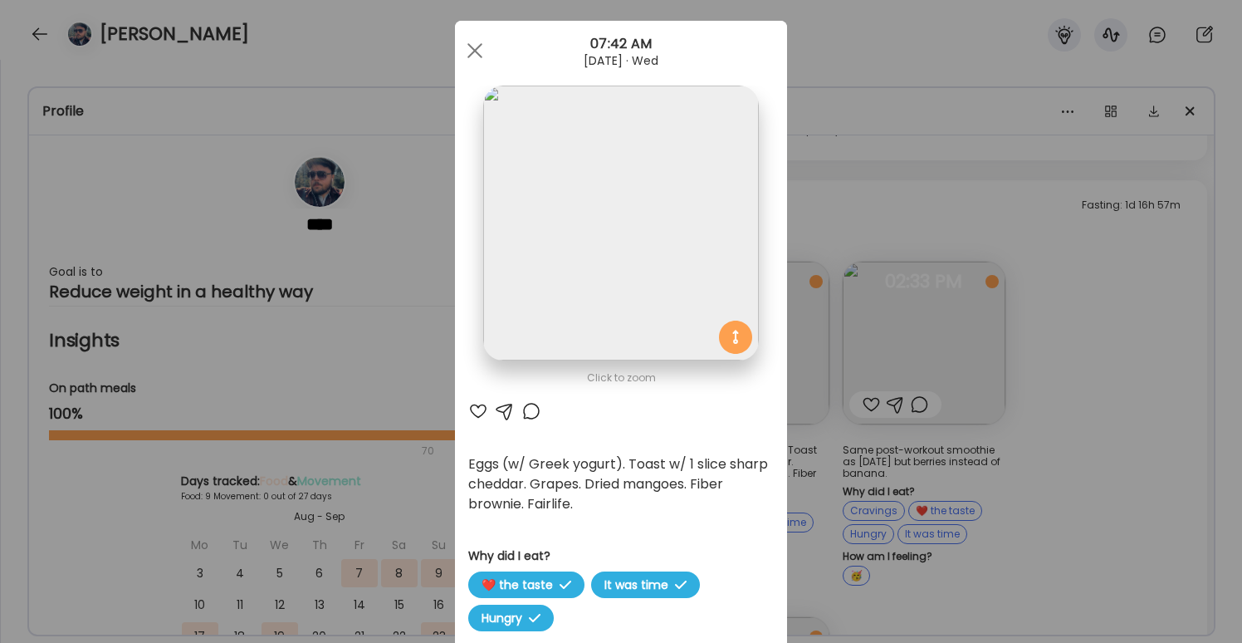
click at [1106, 286] on div "Ate Coach Dashboard Wahoo! It’s official Take a moment to set up your Coach Pro…" at bounding box center [621, 321] width 1242 height 643
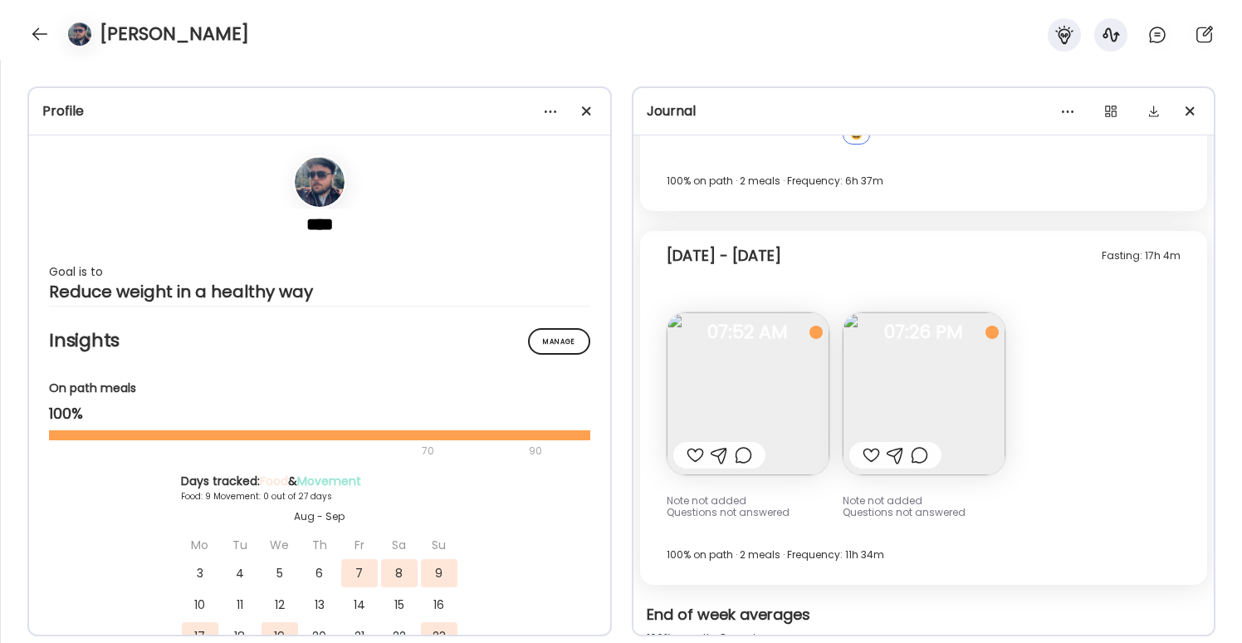
scroll to position [3155, 0]
